Goal: Check status: Check status

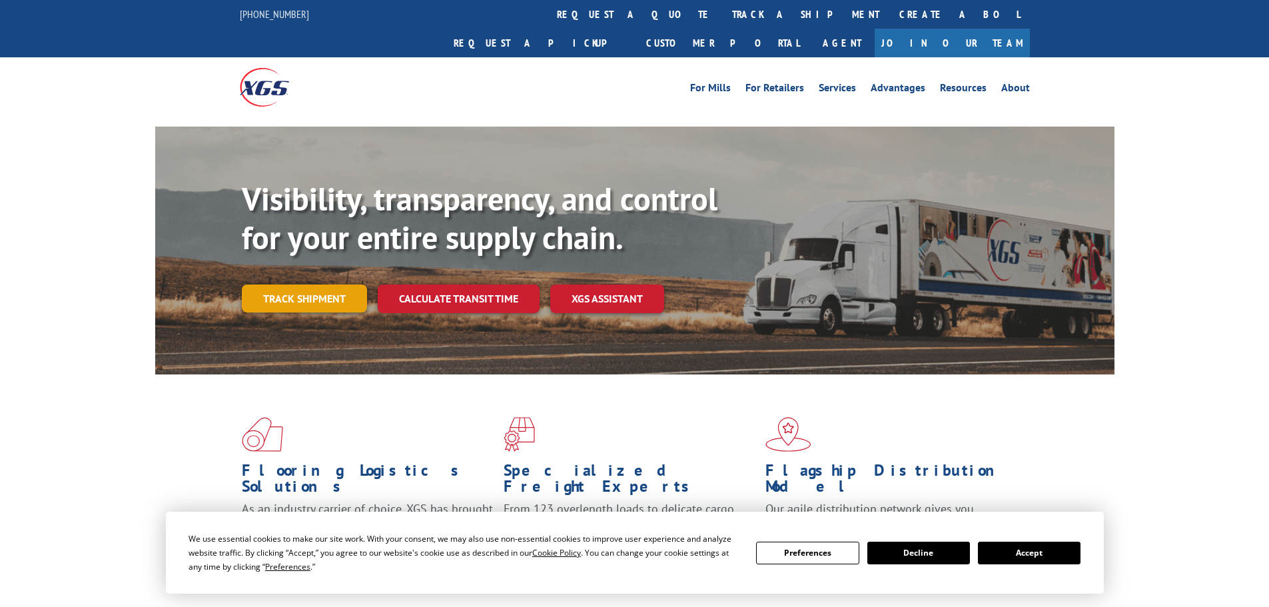
click at [337, 284] on link "Track shipment" at bounding box center [304, 298] width 125 height 28
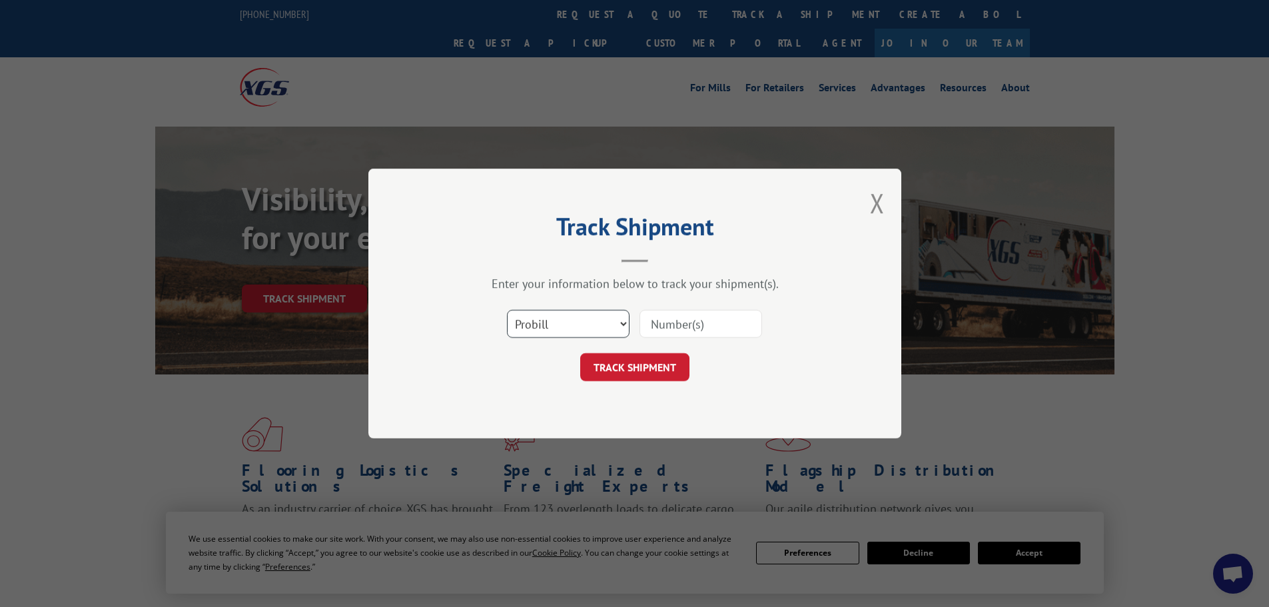
click at [611, 322] on select "Select category... Probill BOL PO" at bounding box center [568, 324] width 123 height 28
click at [619, 319] on select "Select category... Probill BOL PO" at bounding box center [568, 324] width 123 height 28
click at [599, 328] on select "Select category... Probill BOL PO" at bounding box center [568, 324] width 123 height 28
select select "po"
click at [507, 310] on select "Select category... Probill BOL PO" at bounding box center [568, 324] width 123 height 28
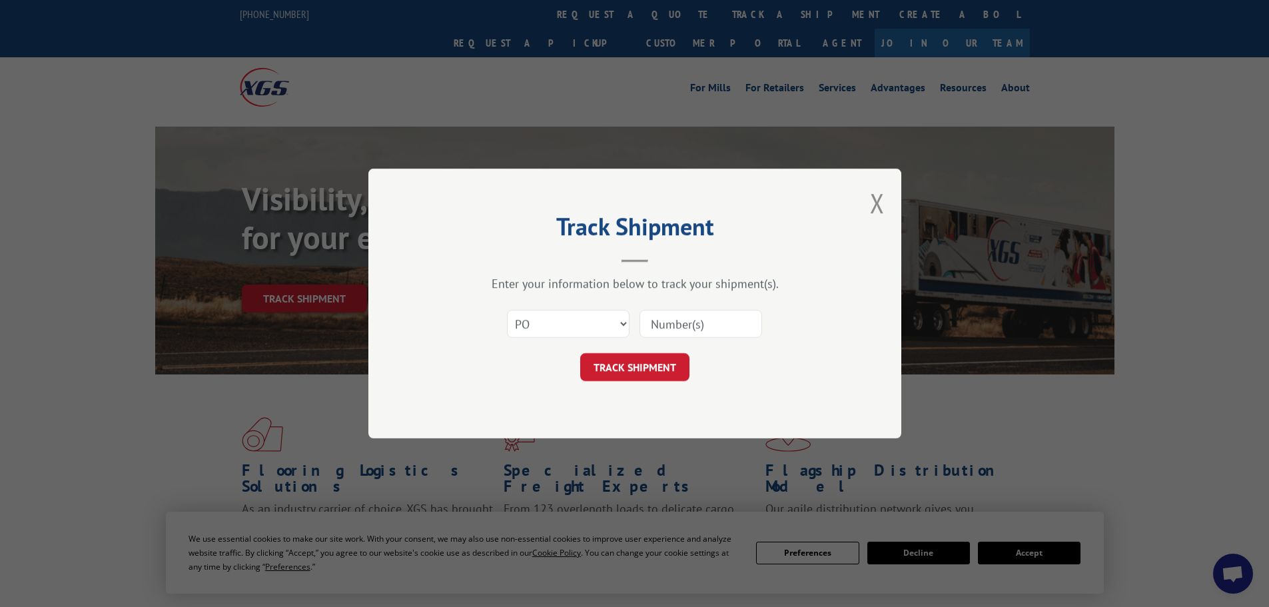
click at [685, 322] on input at bounding box center [700, 324] width 123 height 28
paste input "15472399"
type input "15472399"
click at [663, 374] on button "TRACK SHIPMENT" at bounding box center [634, 367] width 109 height 28
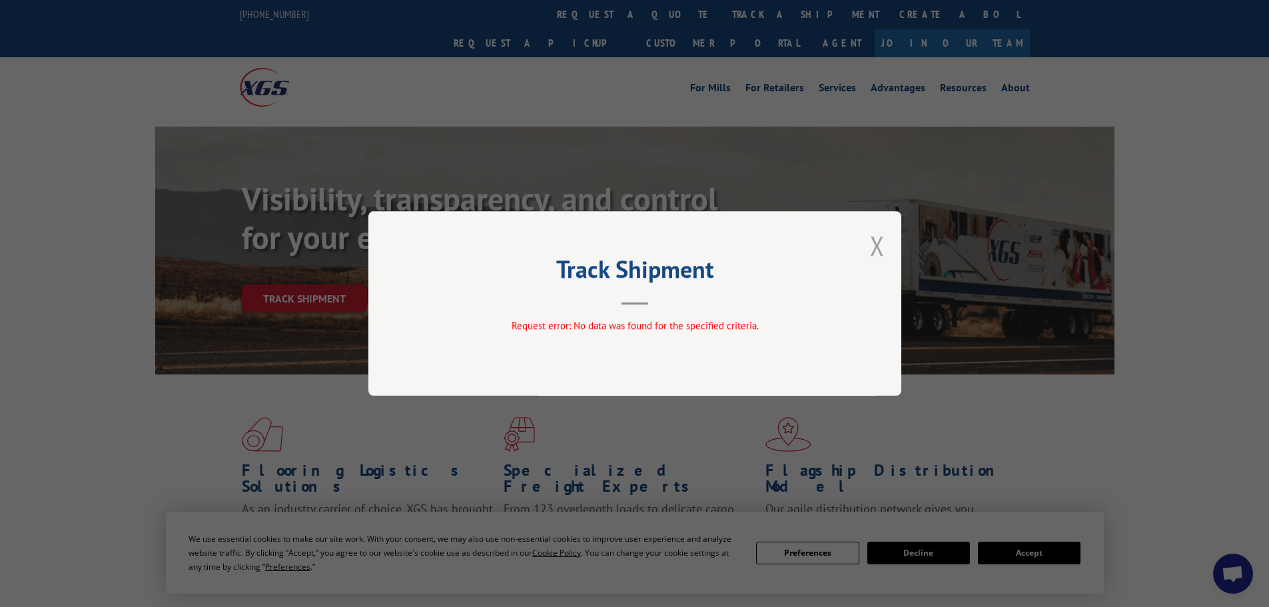
click at [876, 242] on button "Close modal" at bounding box center [877, 245] width 15 height 35
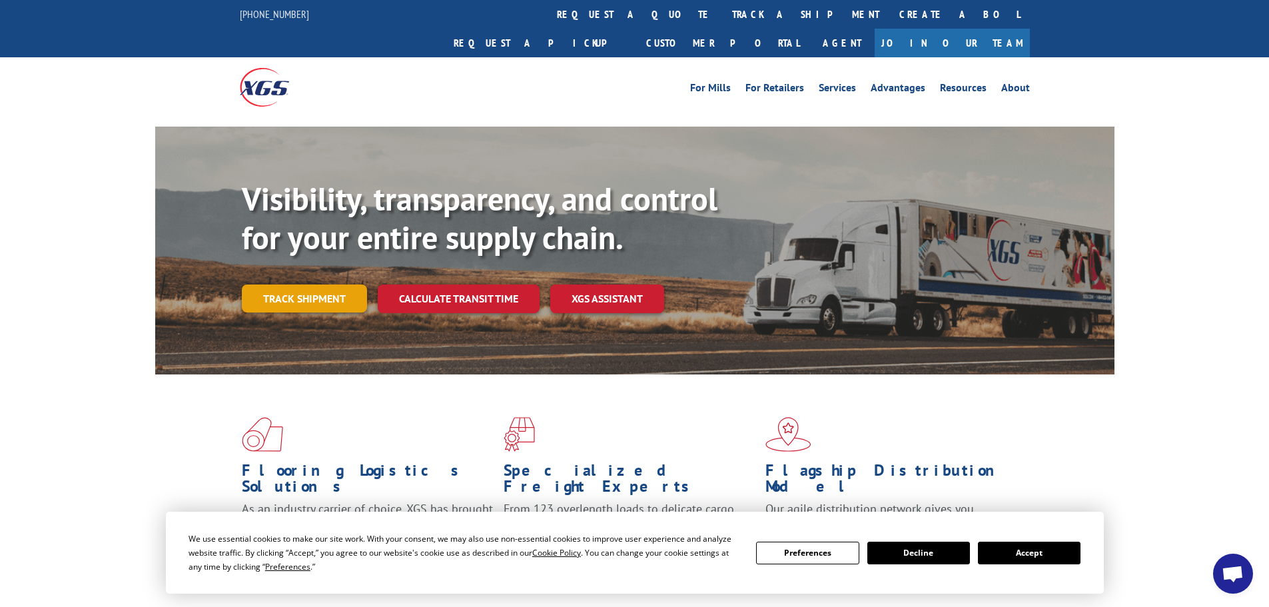
click at [343, 284] on link "Track shipment" at bounding box center [304, 298] width 125 height 28
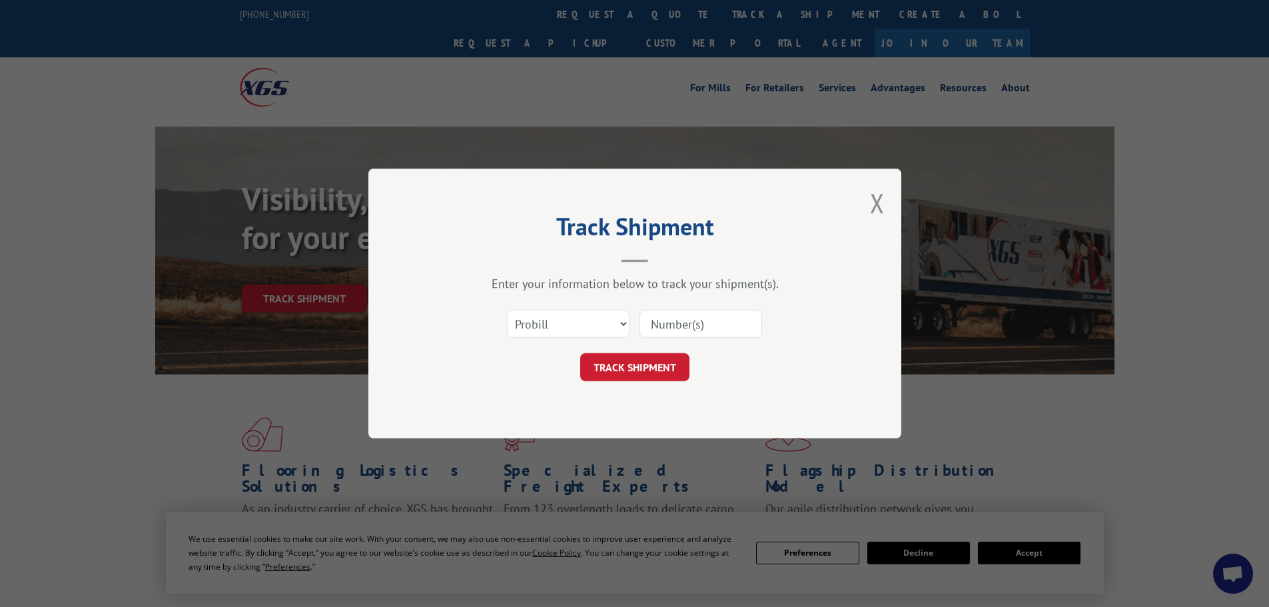
click at [685, 312] on input at bounding box center [700, 324] width 123 height 28
click at [682, 323] on input at bounding box center [700, 324] width 123 height 28
paste input "15472399"
type input "15472399"
click at [651, 378] on button "TRACK SHIPMENT" at bounding box center [634, 367] width 109 height 28
